Goal: Task Accomplishment & Management: Manage account settings

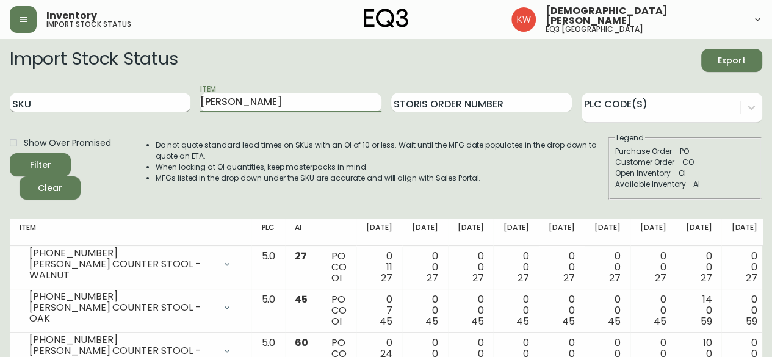
drag, startPoint x: 242, startPoint y: 104, endPoint x: 186, endPoint y: 106, distance: 56.2
click at [186, 106] on div "SKU Item TAMI Storis Order Number PLC Code(s)" at bounding box center [386, 103] width 753 height 40
click at [10, 153] on button "Filter" at bounding box center [40, 164] width 61 height 23
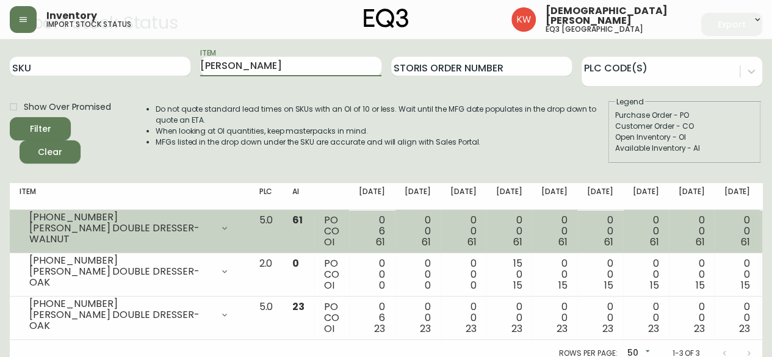
scroll to position [54, 0]
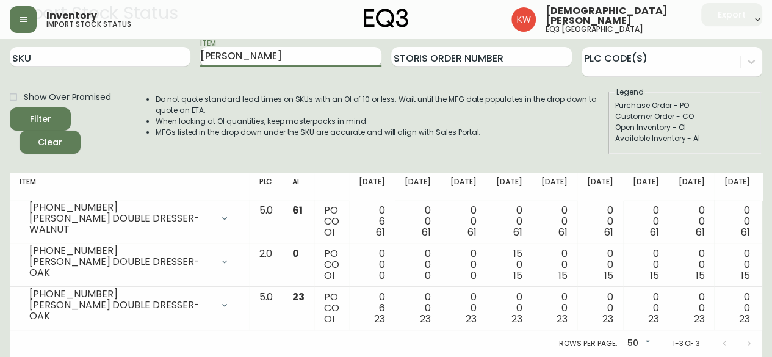
drag, startPoint x: 282, startPoint y: 51, endPoint x: 243, endPoint y: 48, distance: 39.1
click at [243, 48] on input "MARCEL DOUBLE" at bounding box center [290, 57] width 181 height 20
type input "MARCEL"
click at [10, 107] on button "Filter" at bounding box center [40, 118] width 61 height 23
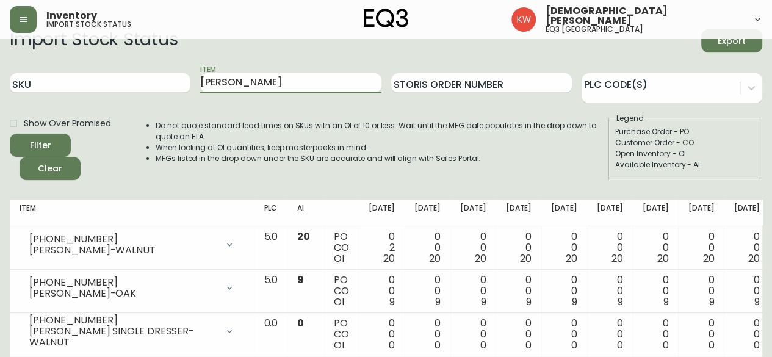
scroll to position [0, 0]
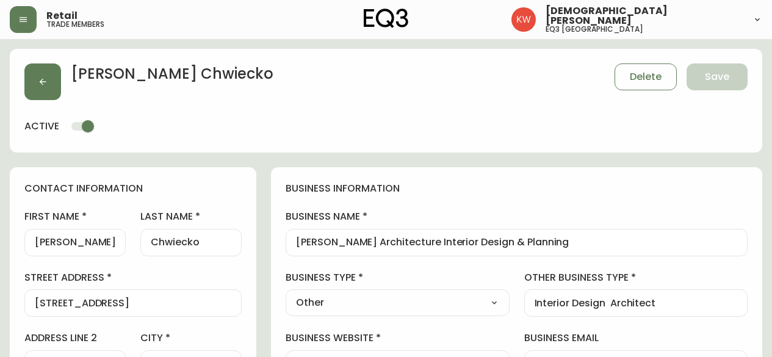
select select "AB"
select select "CA"
select select "CA_EN"
select select "Other"
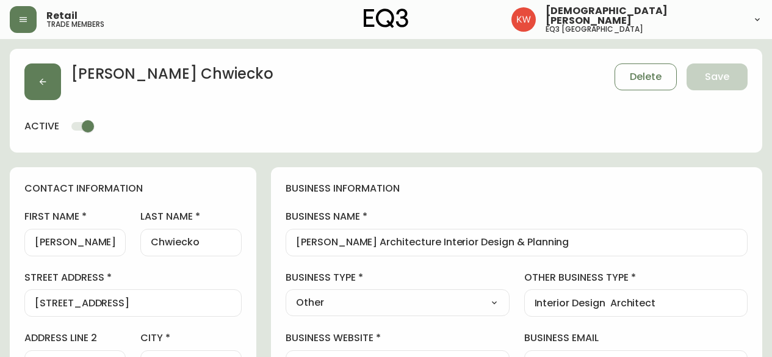
select select "cjw10z96m00006gs08l3o91tv"
select select "false"
click at [61, 82] on div "[PERSON_NAME] Delete Save" at bounding box center [385, 81] width 723 height 37
click at [48, 81] on button "button" at bounding box center [42, 81] width 37 height 37
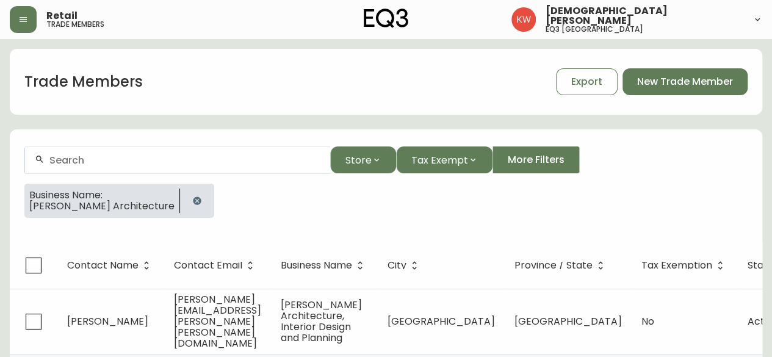
click at [193, 198] on icon "button" at bounding box center [197, 201] width 8 height 8
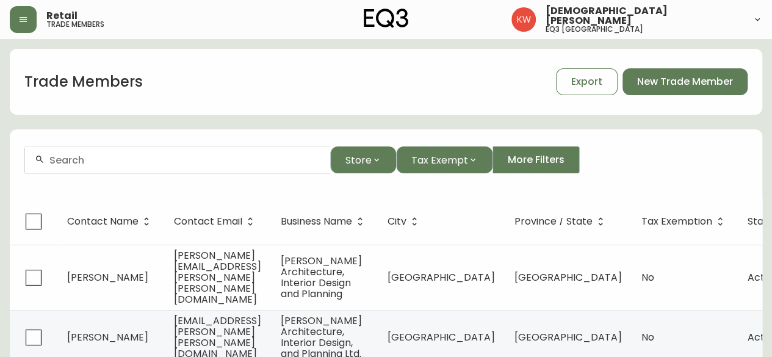
click at [136, 168] on div at bounding box center [177, 159] width 305 height 27
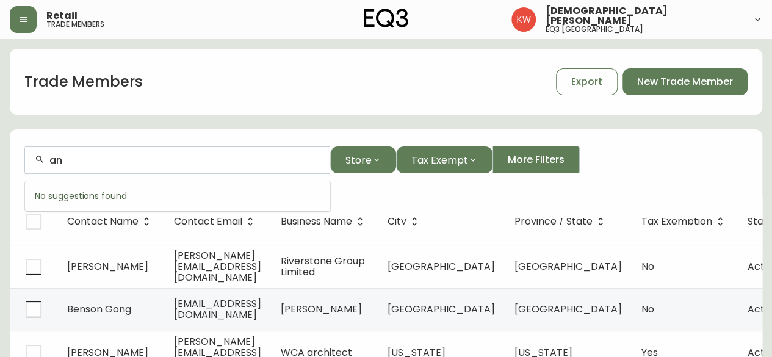
type input "a"
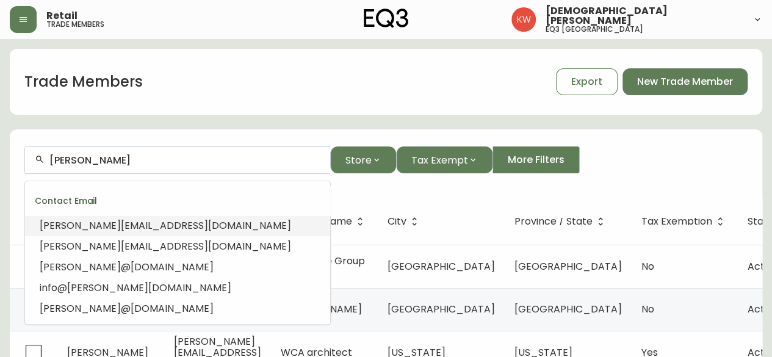
drag, startPoint x: 111, startPoint y: 158, endPoint x: 0, endPoint y: 169, distance: 111.6
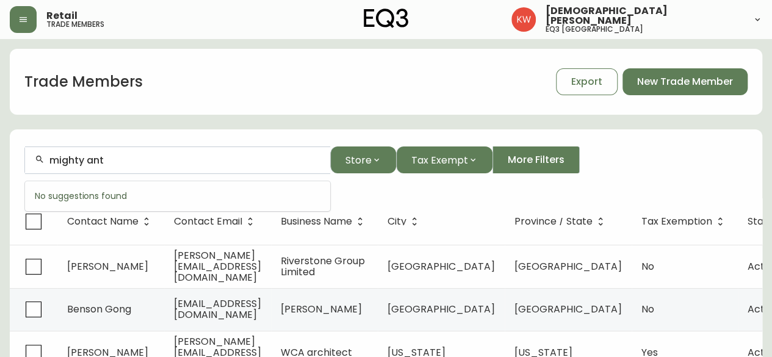
drag, startPoint x: 155, startPoint y: 159, endPoint x: 45, endPoint y: 167, distance: 110.2
click at [45, 167] on div "mighty ant" at bounding box center [177, 159] width 305 height 27
paste input "[PERSON_NAME][EMAIL_ADDRESS][DOMAIN_NAME]"
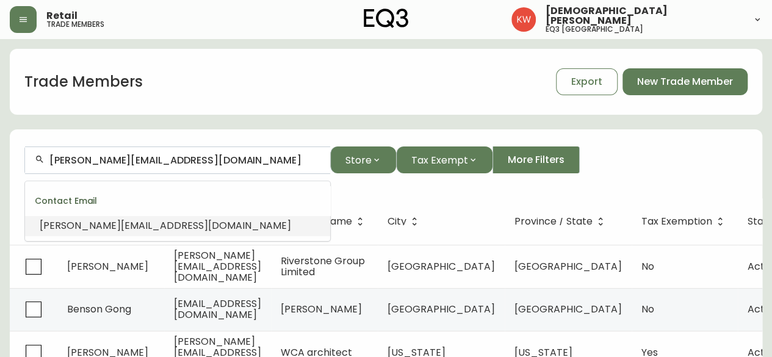
click at [139, 226] on span "[PERSON_NAME][EMAIL_ADDRESS][DOMAIN_NAME]" at bounding box center [165, 225] width 251 height 14
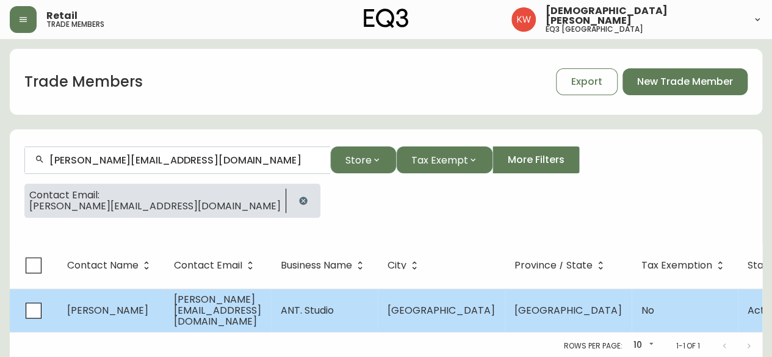
type input "[PERSON_NAME][EMAIL_ADDRESS][DOMAIN_NAME]"
click at [131, 315] on span "[PERSON_NAME]" at bounding box center [107, 310] width 81 height 14
select select "AB"
select select "CA"
select select "CA_EN"
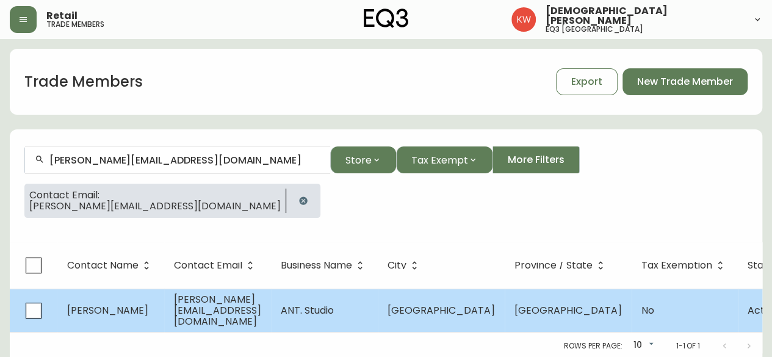
select select "Other"
select select "Interior Designer"
select select "false"
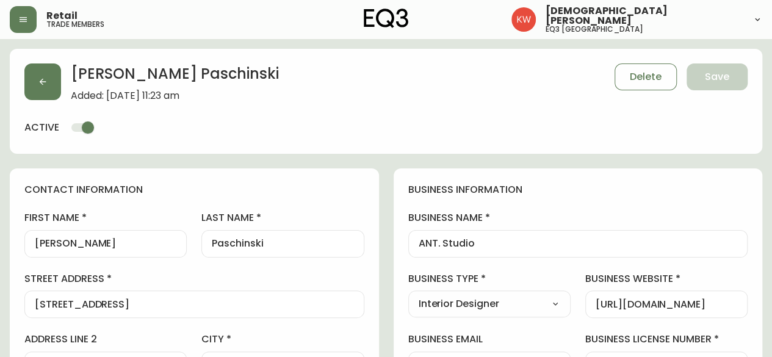
type input "EQ3 [GEOGRAPHIC_DATA]"
select select "cjw10z96m00006gs08l3o91tv"
click at [42, 88] on button "button" at bounding box center [42, 81] width 37 height 37
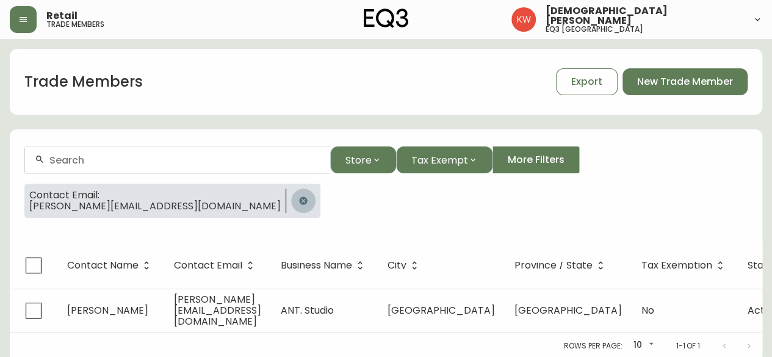
click at [299, 198] on icon "button" at bounding box center [303, 201] width 8 height 8
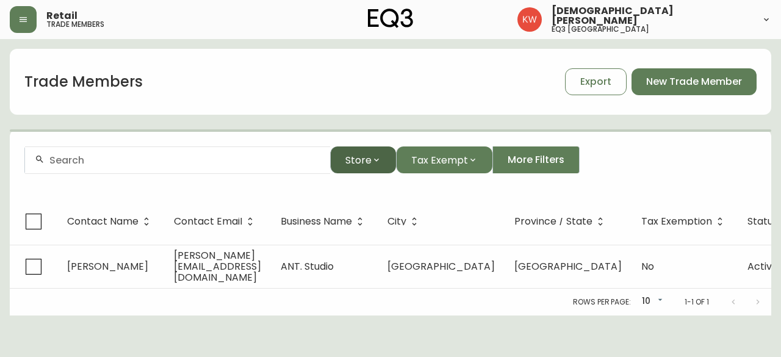
click at [376, 160] on icon "button" at bounding box center [376, 160] width 5 height 3
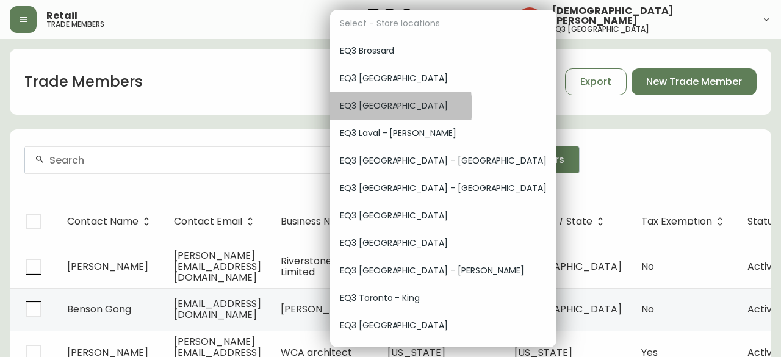
click at [379, 107] on span "EQ3 [GEOGRAPHIC_DATA]" at bounding box center [443, 105] width 207 height 13
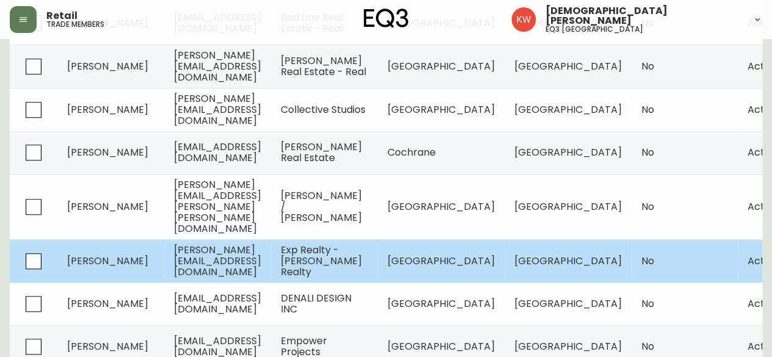
scroll to position [394, 0]
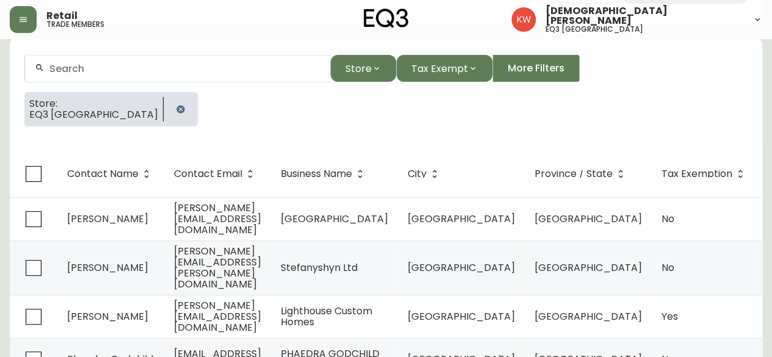
scroll to position [89, 0]
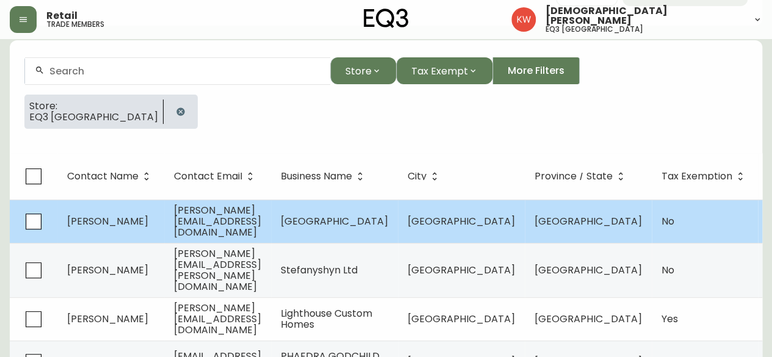
click at [90, 231] on td "[PERSON_NAME]" at bounding box center [110, 221] width 107 height 43
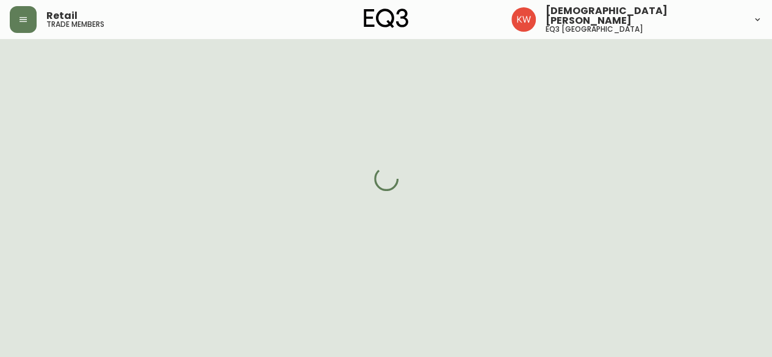
select select "AB"
select select "CA"
select select "CA_EN"
select select "Outreach from a Trade Rep"
select select "Hospitality"
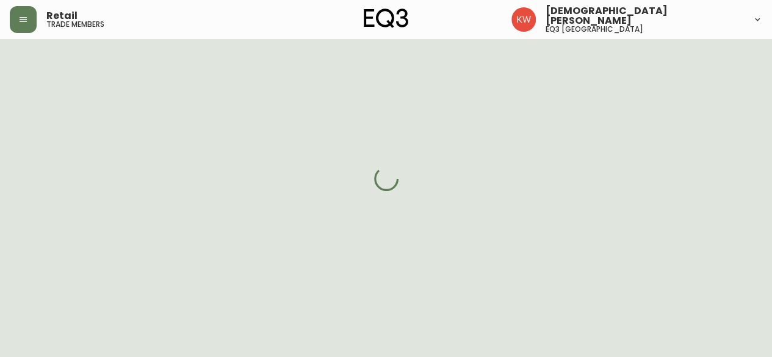
select select "cjw10z96m00006gs08l3o91tv"
select select "false"
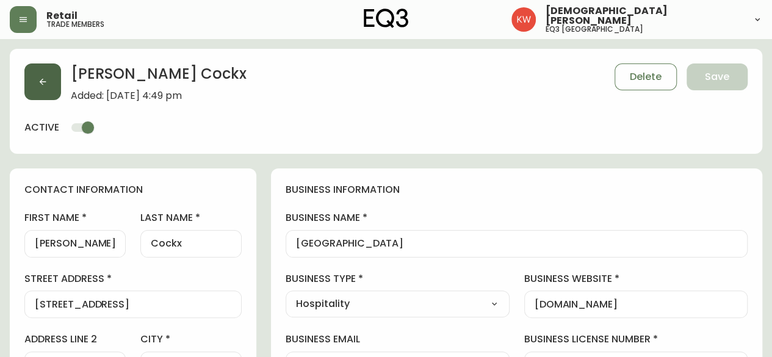
click at [31, 78] on button "button" at bounding box center [42, 81] width 37 height 37
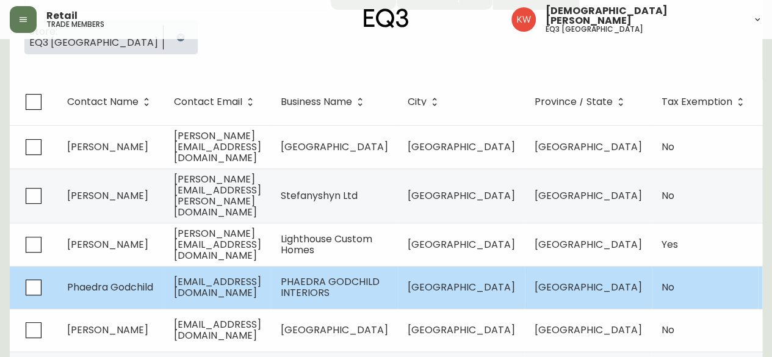
scroll to position [183, 0]
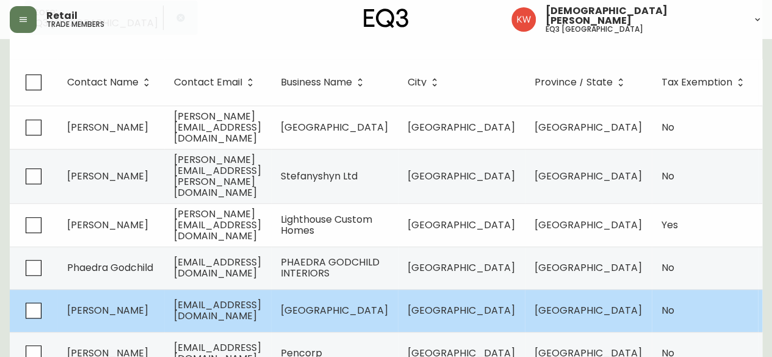
click at [99, 303] on span "[PERSON_NAME]" at bounding box center [107, 310] width 81 height 14
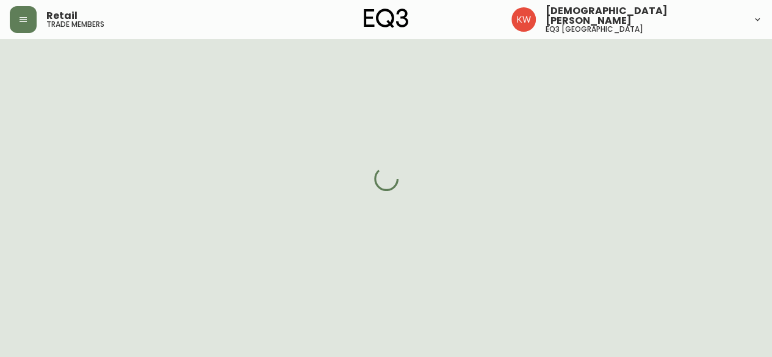
select select "AB"
select select "CA"
select select "CA_EN"
select select "Other"
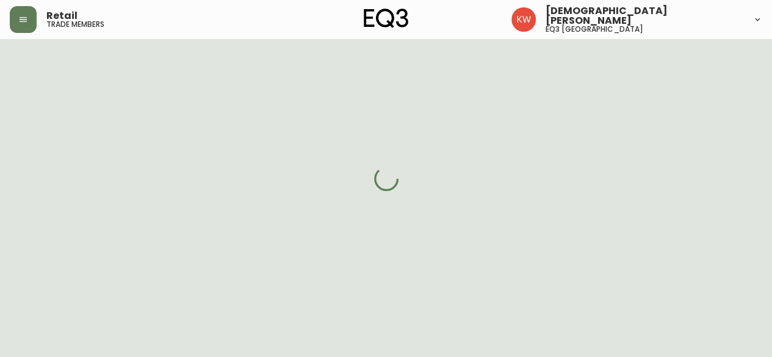
select select "cjw10z96m00006gs08l3o91tv"
select select "false"
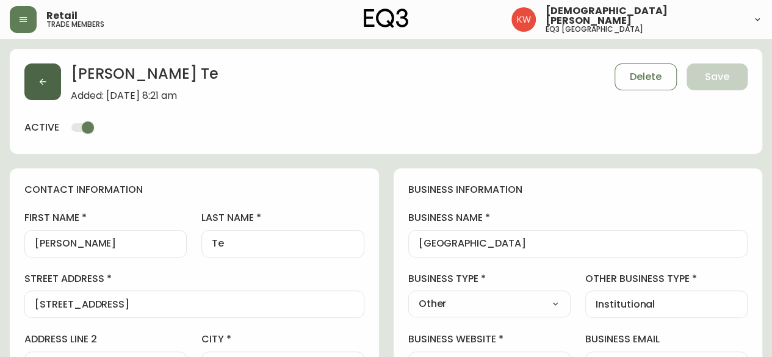
click at [40, 82] on icon "button" at bounding box center [43, 82] width 10 height 10
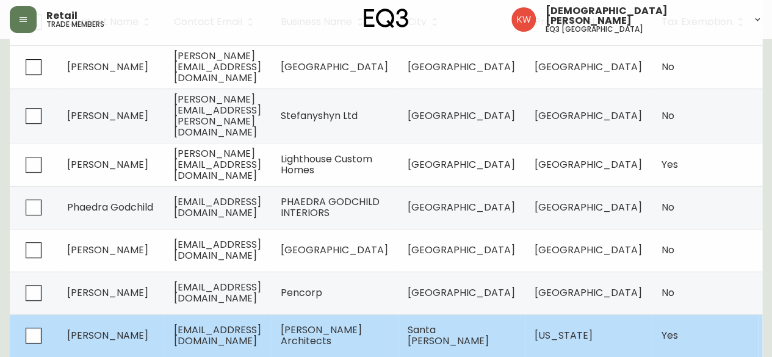
scroll to position [244, 0]
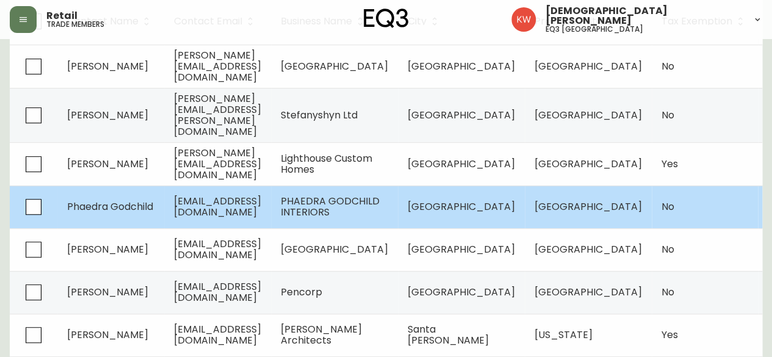
click at [139, 193] on td "Phaedra Godchild" at bounding box center [110, 207] width 107 height 43
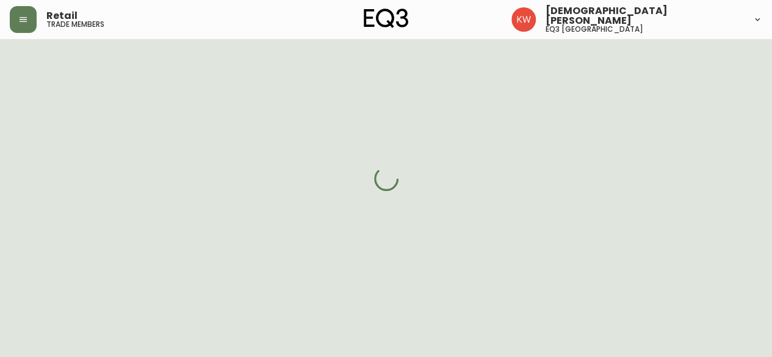
select select "AB"
select select "CA"
select select "CA_EN"
select select "Outreach from a Trade Rep"
select select "Interior Designer"
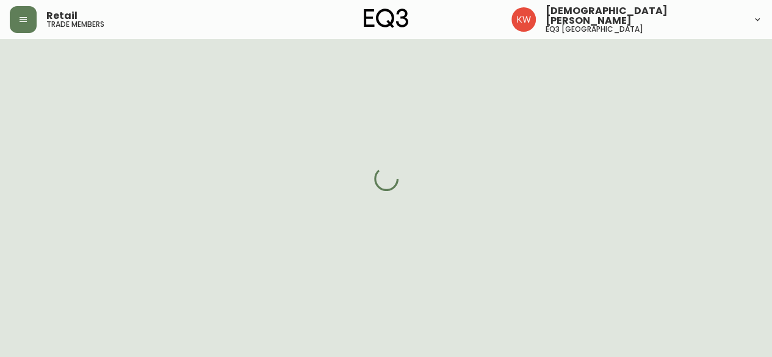
select select "false"
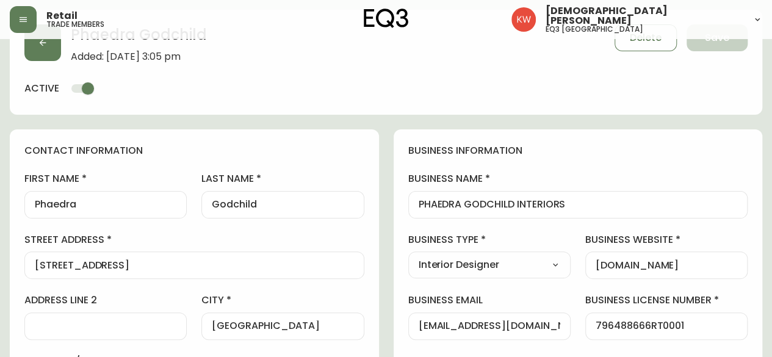
type input "EQ3 [GEOGRAPHIC_DATA]"
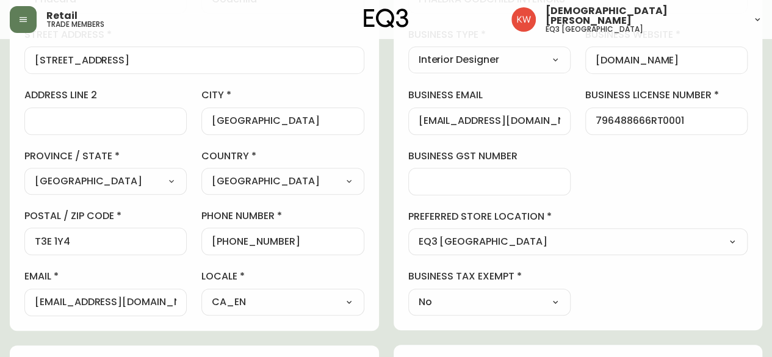
select select "cjw10z96m00006gs08l3o91tv"
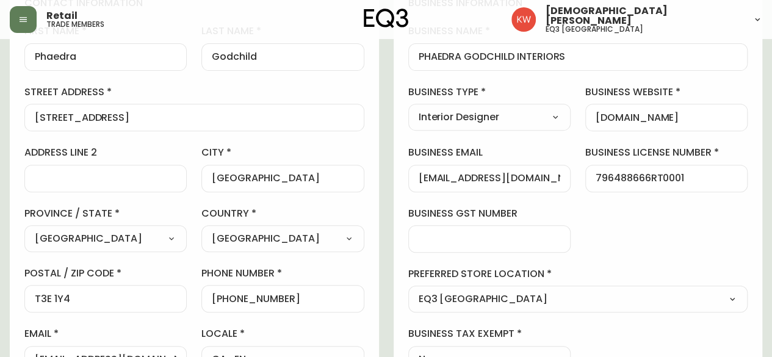
scroll to position [305, 0]
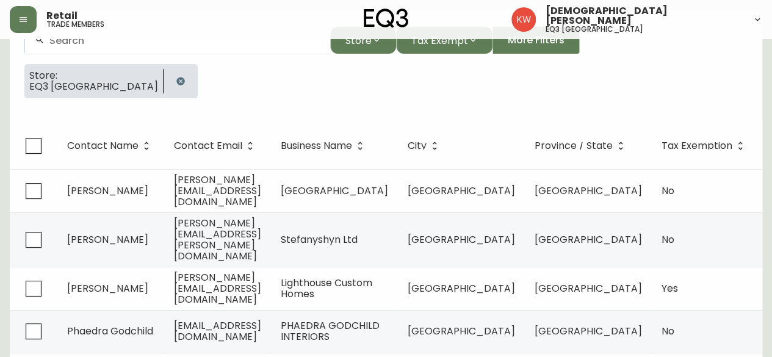
scroll to position [122, 0]
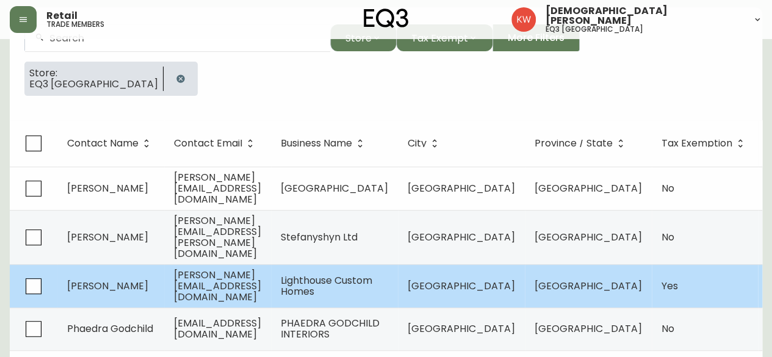
click at [125, 279] on span "[PERSON_NAME]" at bounding box center [107, 286] width 81 height 14
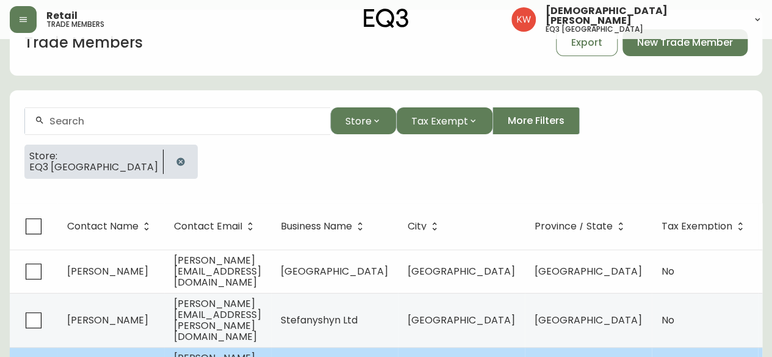
select select "AB"
select select "CA"
select select "CA_EN"
select select "Other"
select select "Home Builder"
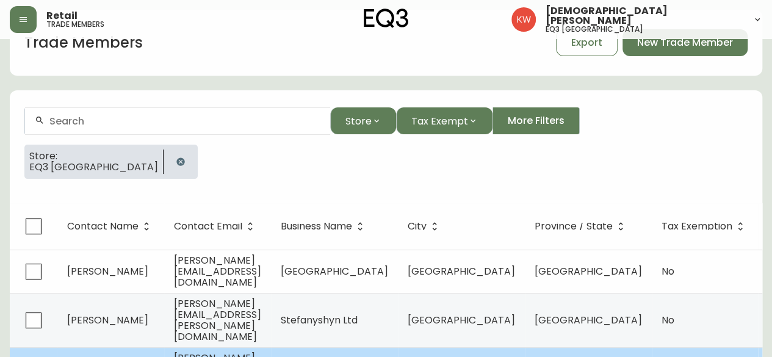
select select "true"
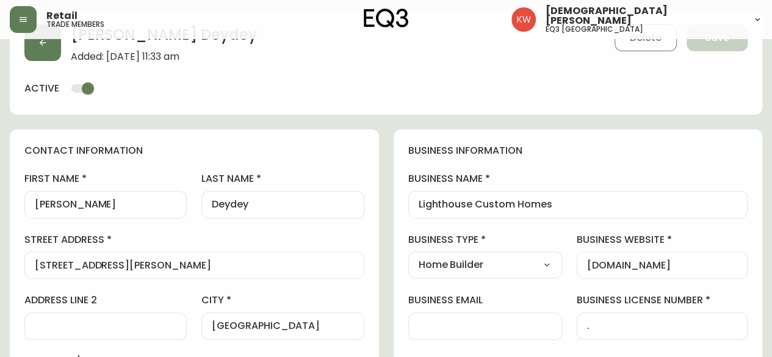
scroll to position [122, 0]
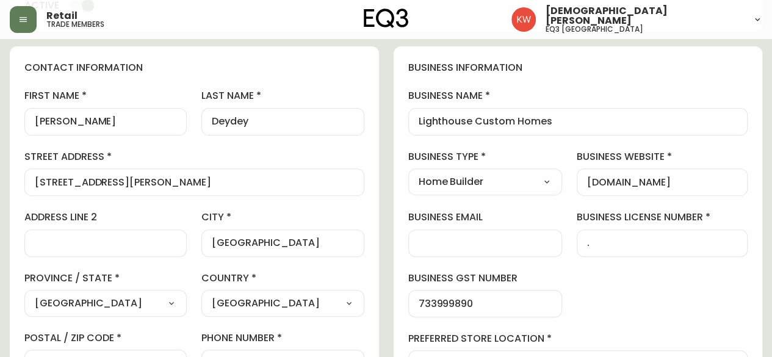
type input "EQ3 [GEOGRAPHIC_DATA]"
select select "cjw10z96m00006gs08l3o91tv"
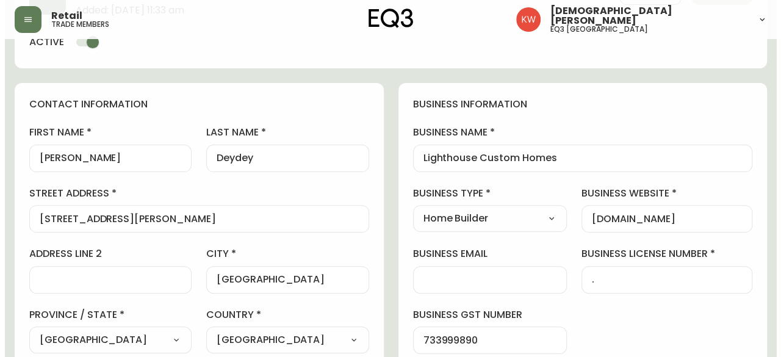
scroll to position [61, 0]
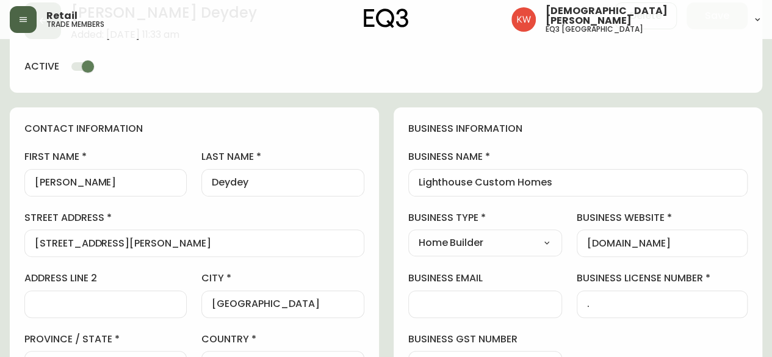
click at [24, 18] on icon "button" at bounding box center [23, 20] width 10 height 10
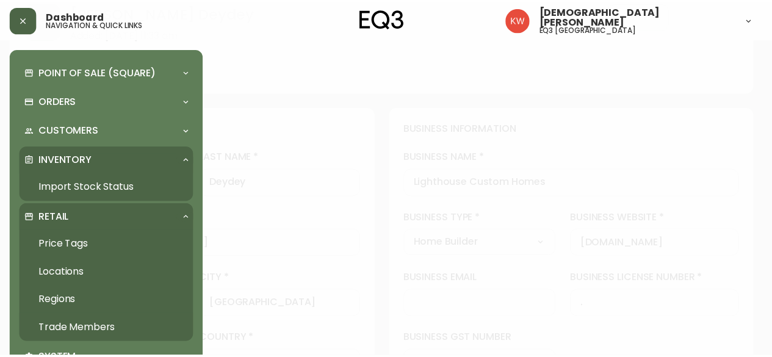
scroll to position [62, 0]
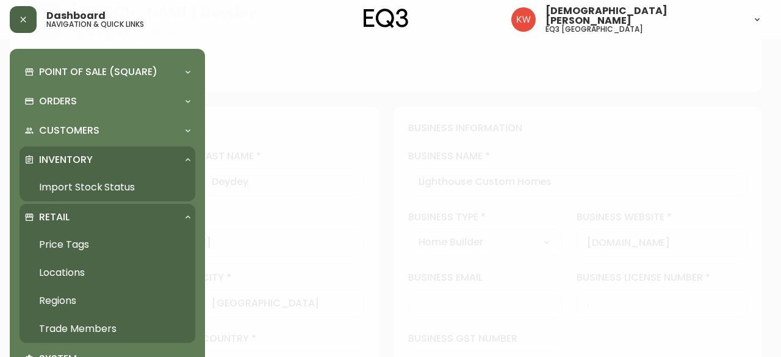
click at [349, 119] on div at bounding box center [390, 178] width 781 height 357
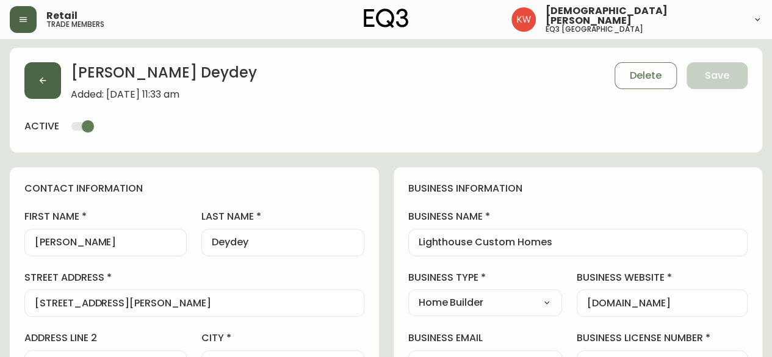
scroll to position [0, 0]
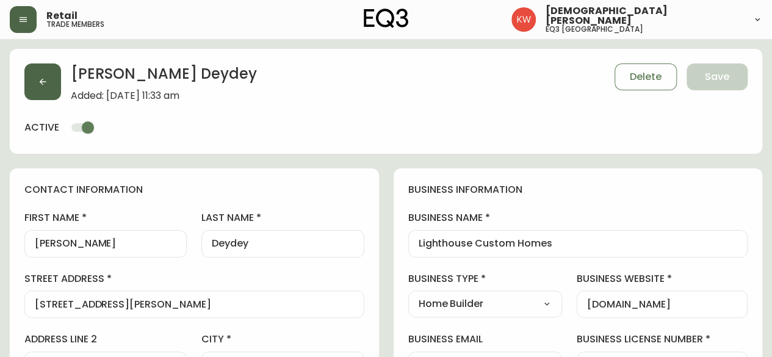
click at [33, 81] on button "button" at bounding box center [42, 81] width 37 height 37
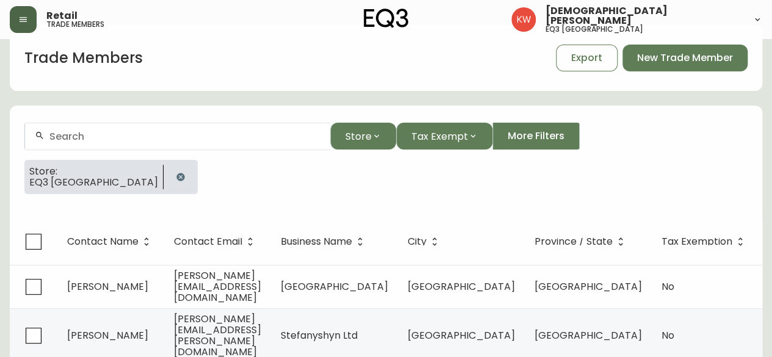
scroll to position [61, 0]
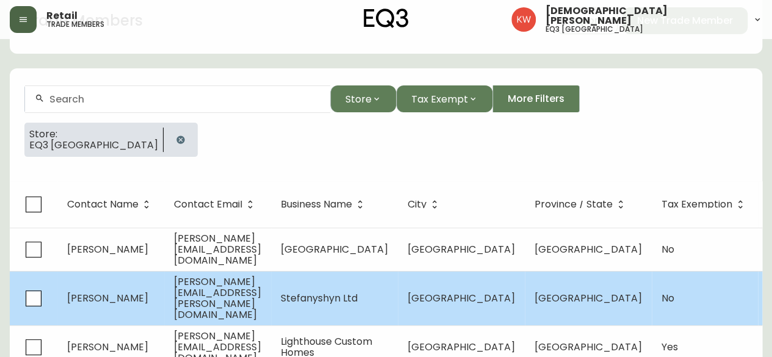
click at [137, 292] on td "[PERSON_NAME]" at bounding box center [110, 298] width 107 height 54
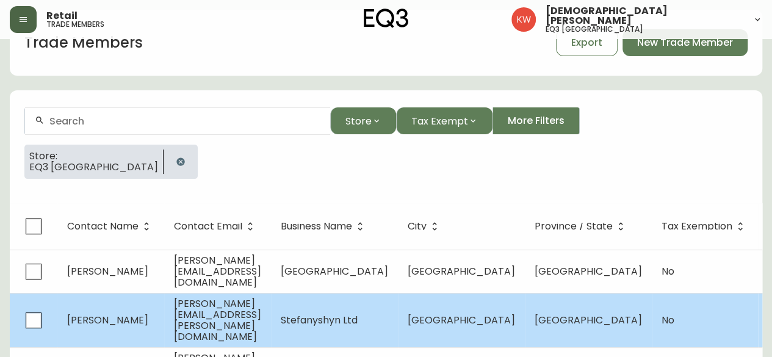
select select "AB"
select select "CA"
select select "CA_EN"
select select "Advertisement"
select select "Other"
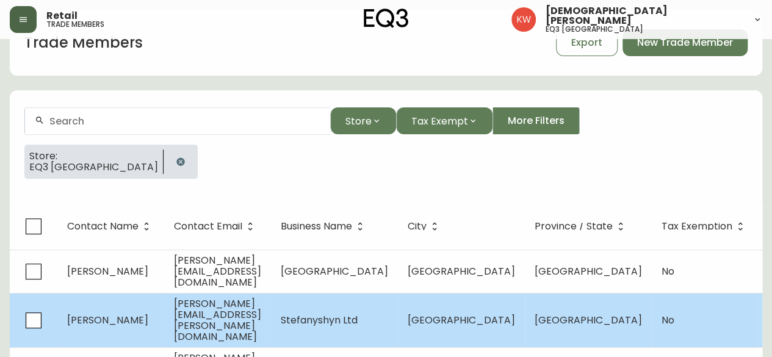
select select "false"
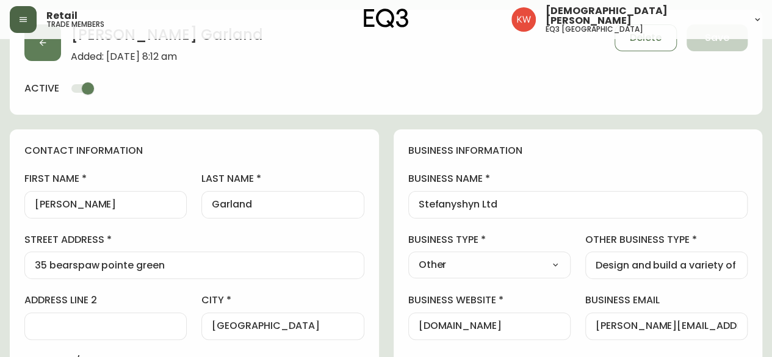
type input "EQ3 [GEOGRAPHIC_DATA]"
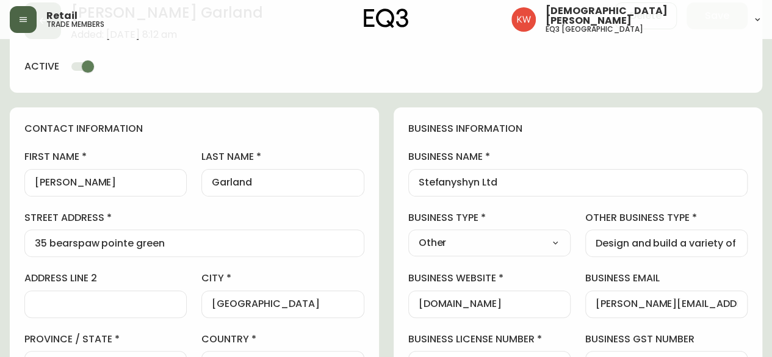
select select "cjw10z96m00006gs08l3o91tv"
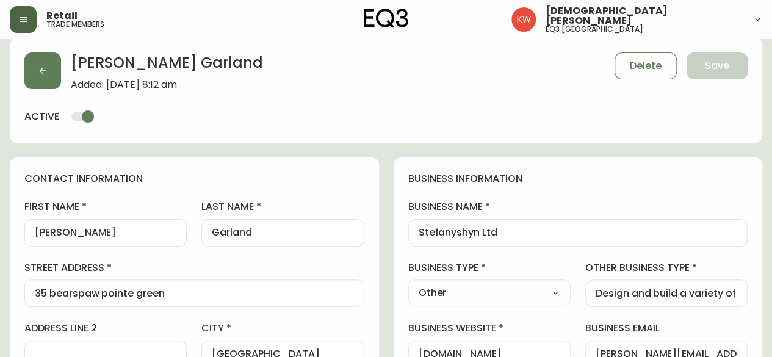
scroll to position [0, 0]
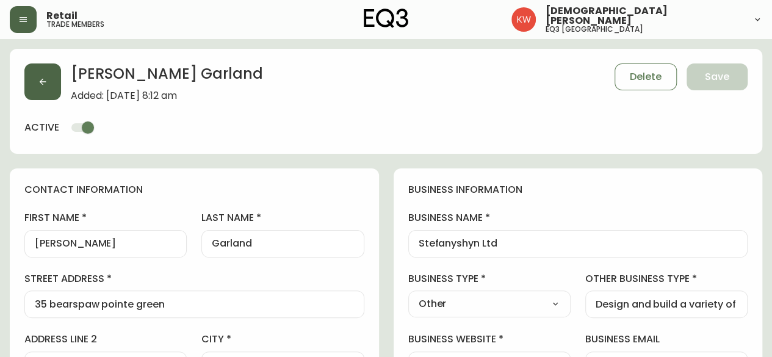
click at [42, 85] on icon "button" at bounding box center [43, 82] width 10 height 10
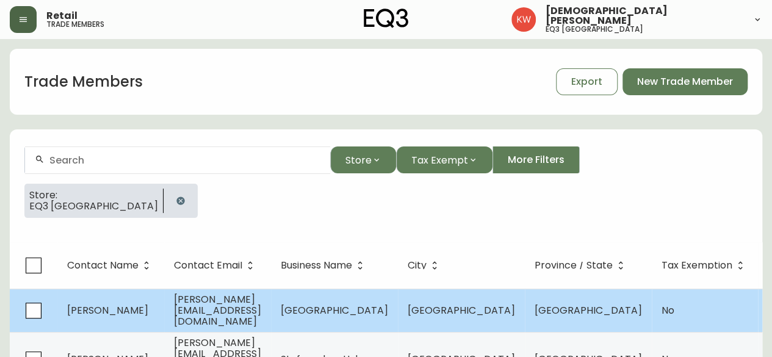
click at [125, 311] on span "[PERSON_NAME]" at bounding box center [107, 310] width 81 height 14
select select "AB"
select select "CA"
select select "CA_EN"
select select "Outreach from a Trade Rep"
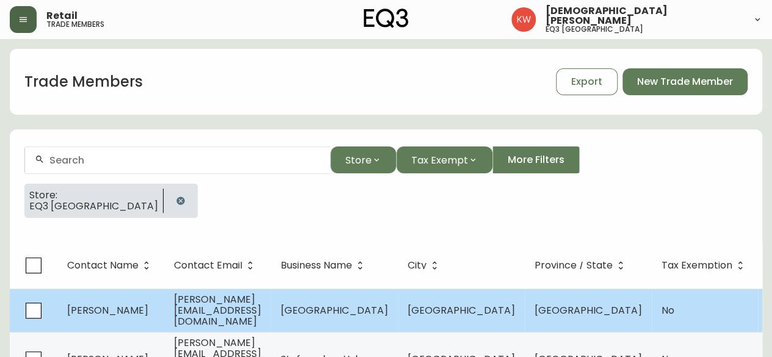
select select "Hospitality"
select select "cjw10z96m00006gs08l3o91tv"
select select "false"
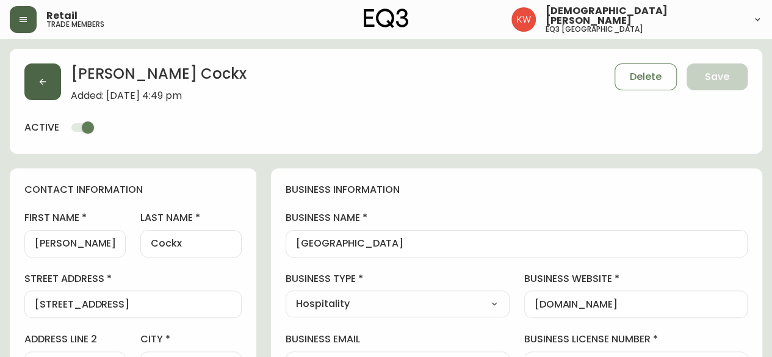
click at [44, 87] on button "button" at bounding box center [42, 81] width 37 height 37
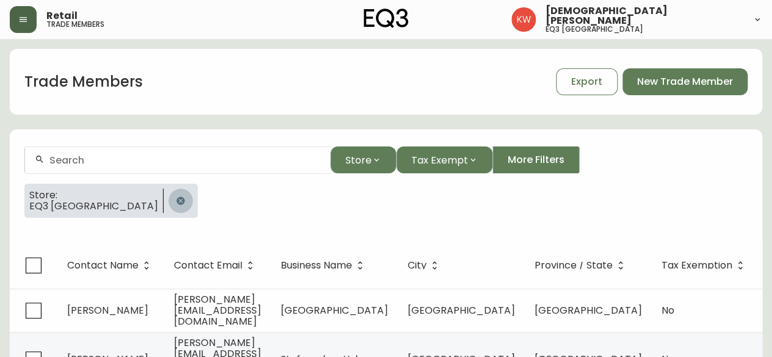
click at [176, 201] on icon "button" at bounding box center [180, 201] width 8 height 8
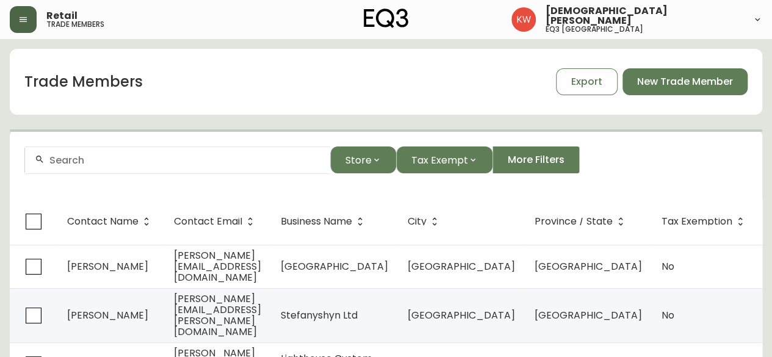
click at [118, 162] on input "text" at bounding box center [184, 160] width 271 height 12
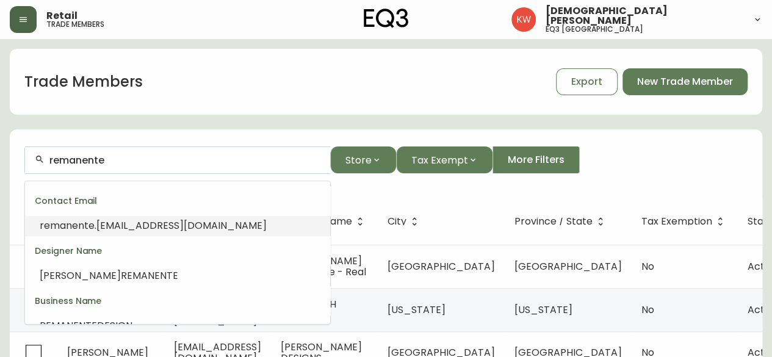
click at [171, 226] on span ".[EMAIL_ADDRESS][DOMAIN_NAME]" at bounding box center [181, 225] width 172 height 14
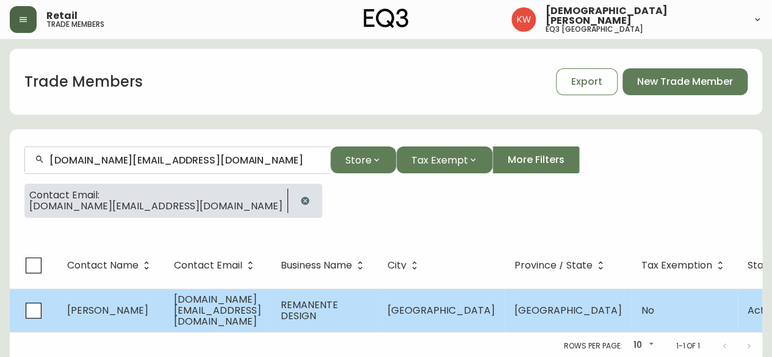
type input "[DOMAIN_NAME][EMAIL_ADDRESS][DOMAIN_NAME]"
click at [145, 311] on td "[PERSON_NAME]" at bounding box center [110, 310] width 107 height 43
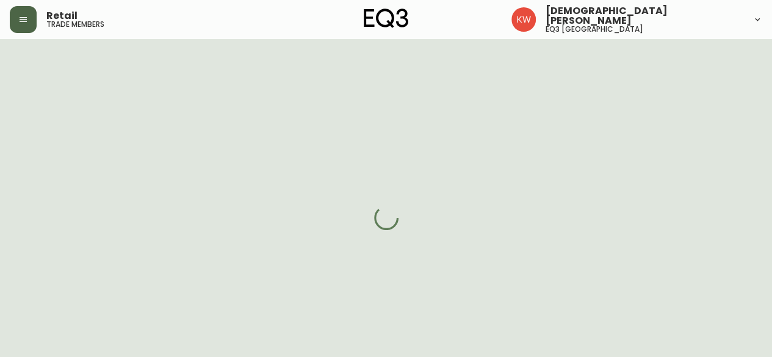
select select "AB"
select select "CA"
select select "CA_EN"
select select "Other"
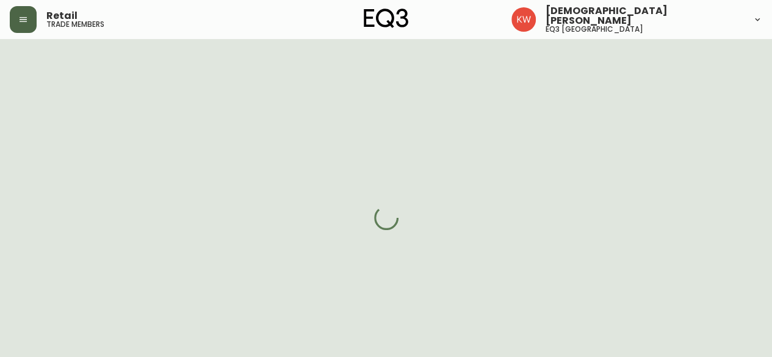
select select "cjw10z96m00006gs08l3o91tv"
select select "false"
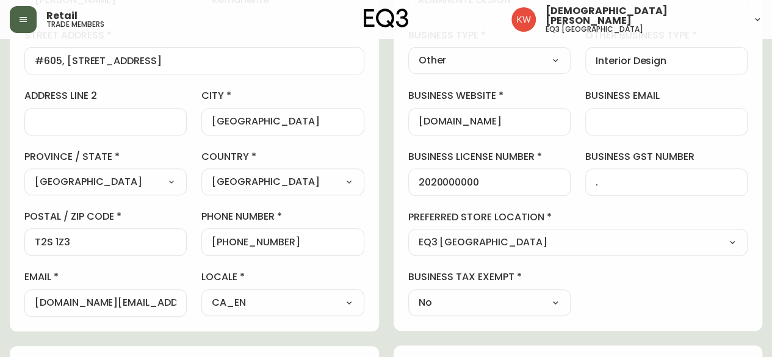
scroll to position [366, 0]
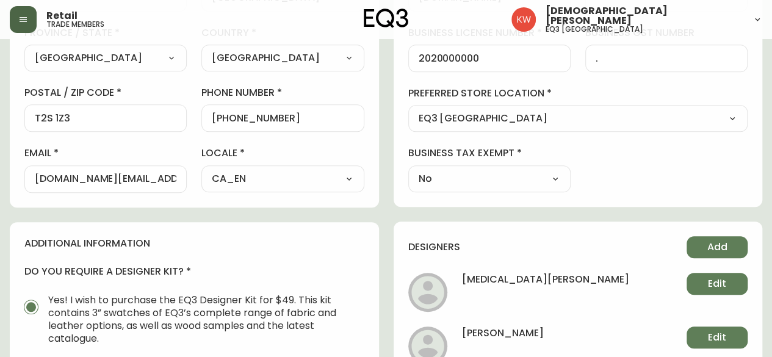
drag, startPoint x: 34, startPoint y: 177, endPoint x: 129, endPoint y: 190, distance: 96.2
click at [128, 191] on div "contact information first name [PERSON_NAME] last name [GEOGRAPHIC_DATA][STREET…" at bounding box center [194, 4] width 369 height 406
click at [190, 179] on div "first name [PERSON_NAME] last name [GEOGRAPHIC_DATA][STREET_ADDRESS] address li…" at bounding box center [194, 18] width 340 height 348
click at [173, 178] on input "[DOMAIN_NAME][EMAIL_ADDRESS][DOMAIN_NAME]" at bounding box center [106, 179] width 142 height 12
click at [34, 178] on div "[DOMAIN_NAME][EMAIL_ADDRESS][DOMAIN_NAME]" at bounding box center [105, 178] width 162 height 27
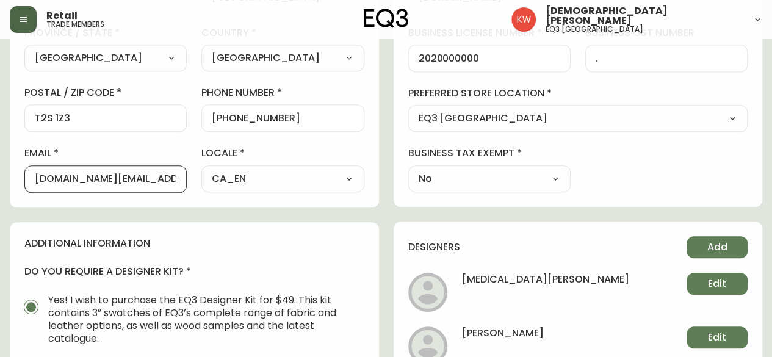
scroll to position [0, 11]
drag, startPoint x: 35, startPoint y: 178, endPoint x: 179, endPoint y: 184, distance: 144.8
click at [179, 184] on div "[DOMAIN_NAME][EMAIL_ADDRESS][DOMAIN_NAME]" at bounding box center [105, 178] width 162 height 27
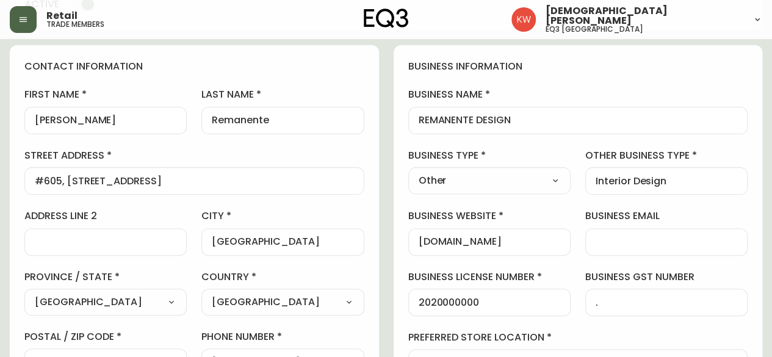
scroll to position [0, 0]
